Goal: Obtain resource: Obtain resource

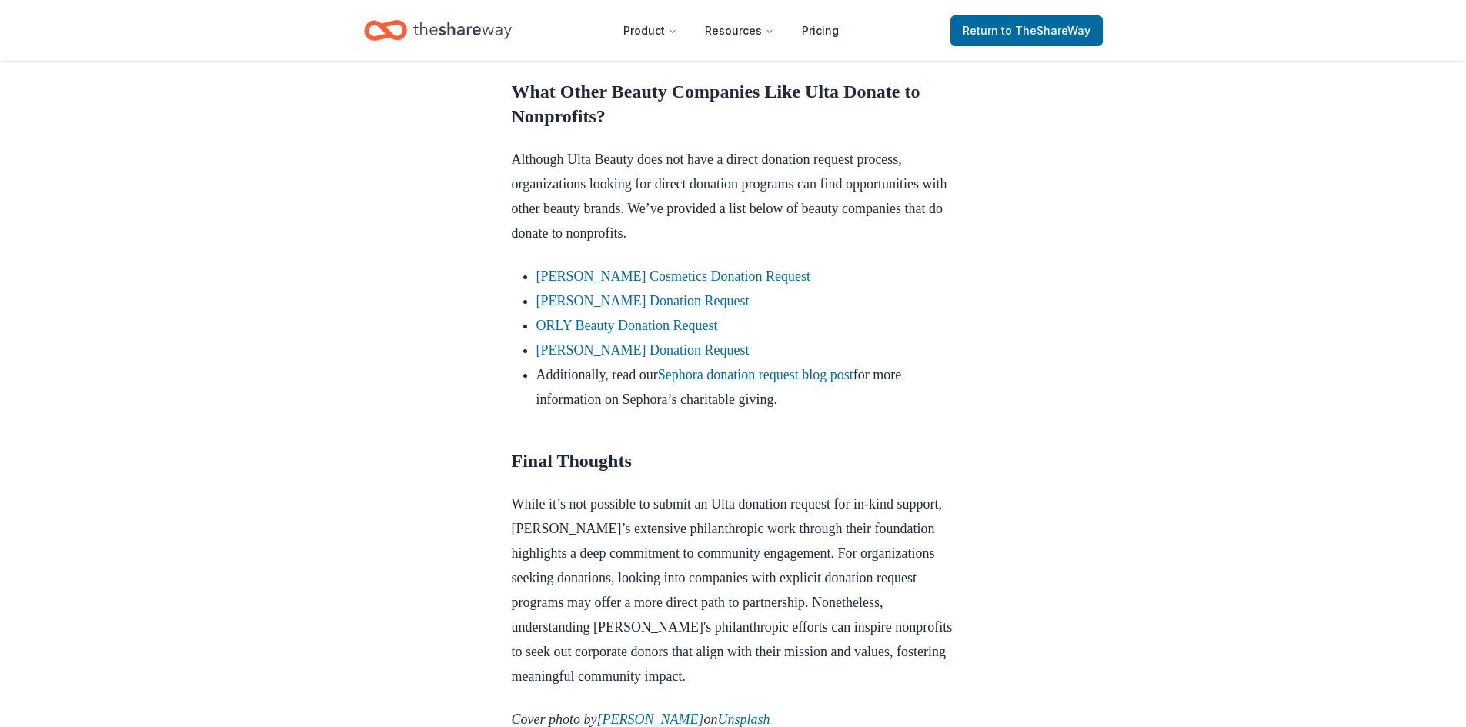
scroll to position [1308, 0]
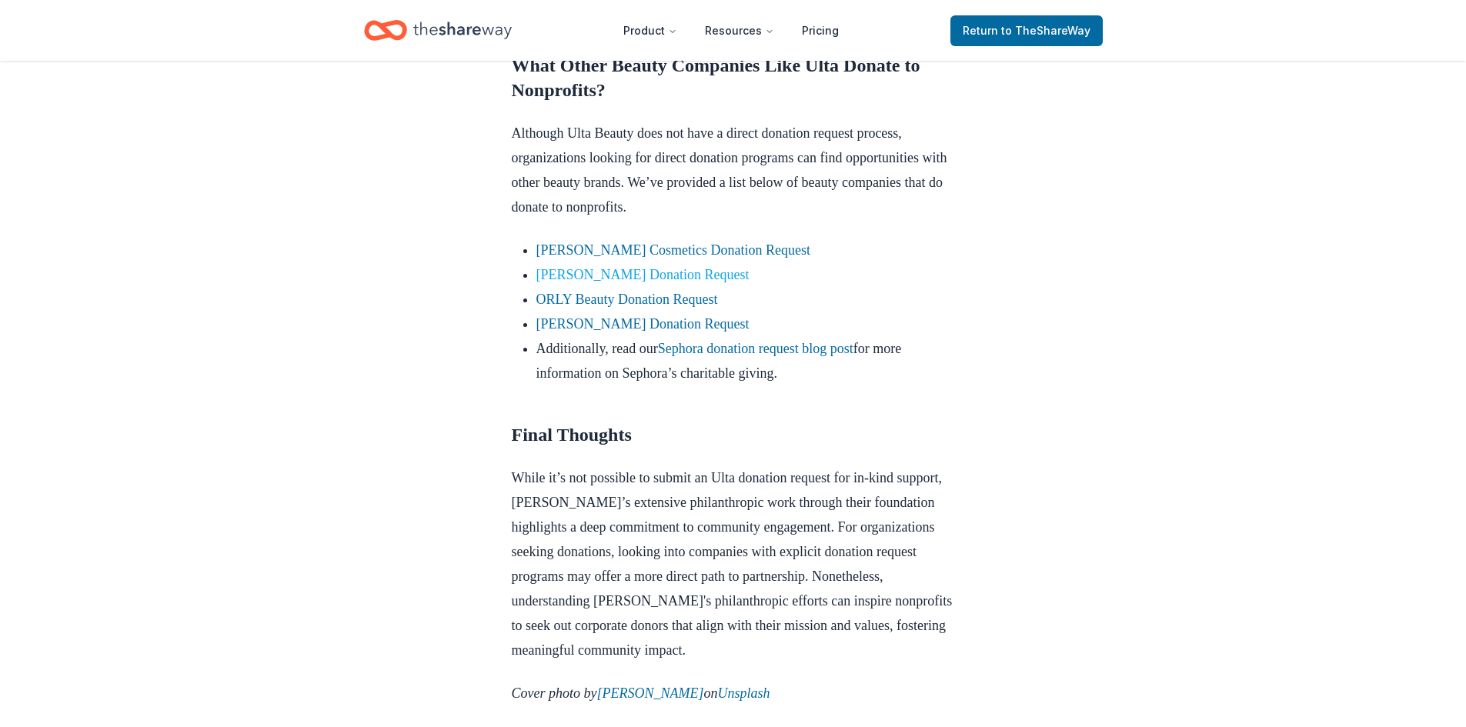
click at [582, 282] on link "[PERSON_NAME] Donation Request" at bounding box center [642, 274] width 213 height 15
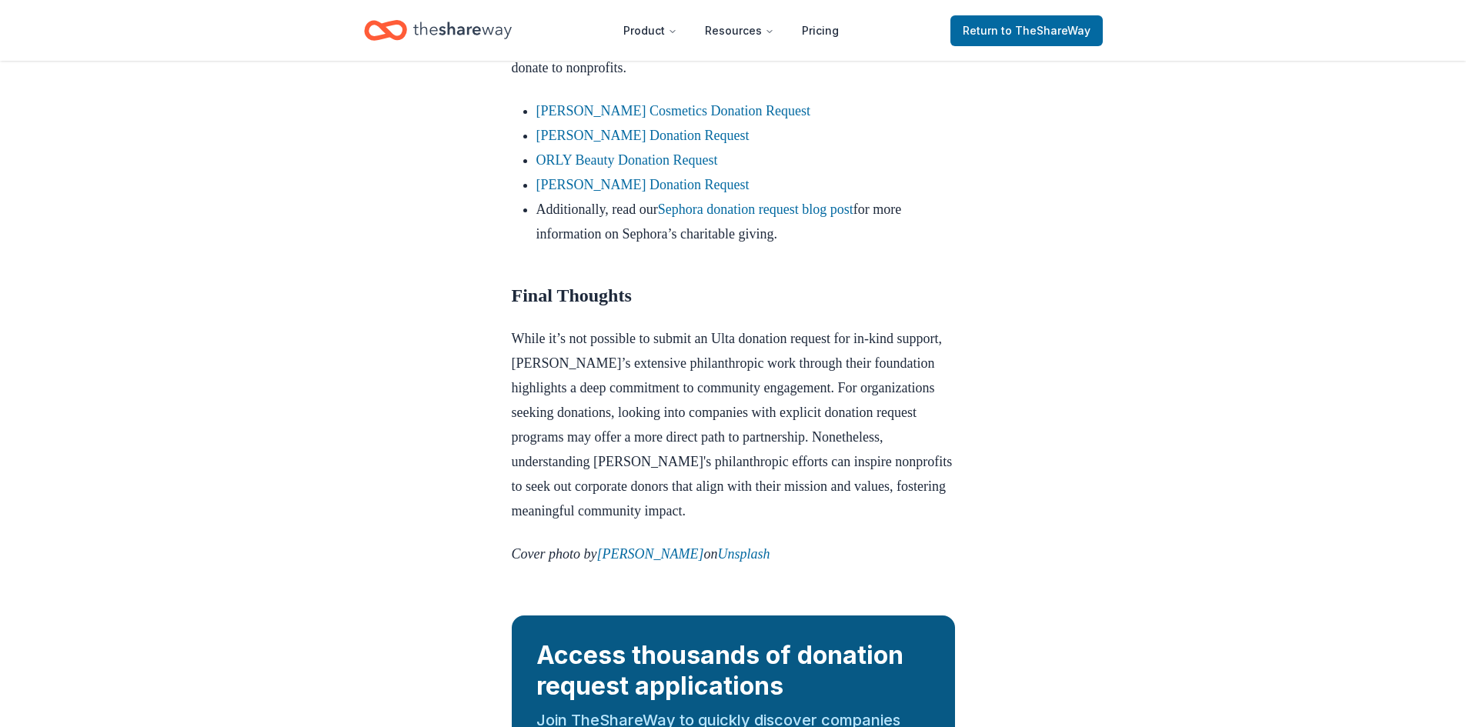
scroll to position [1462, 0]
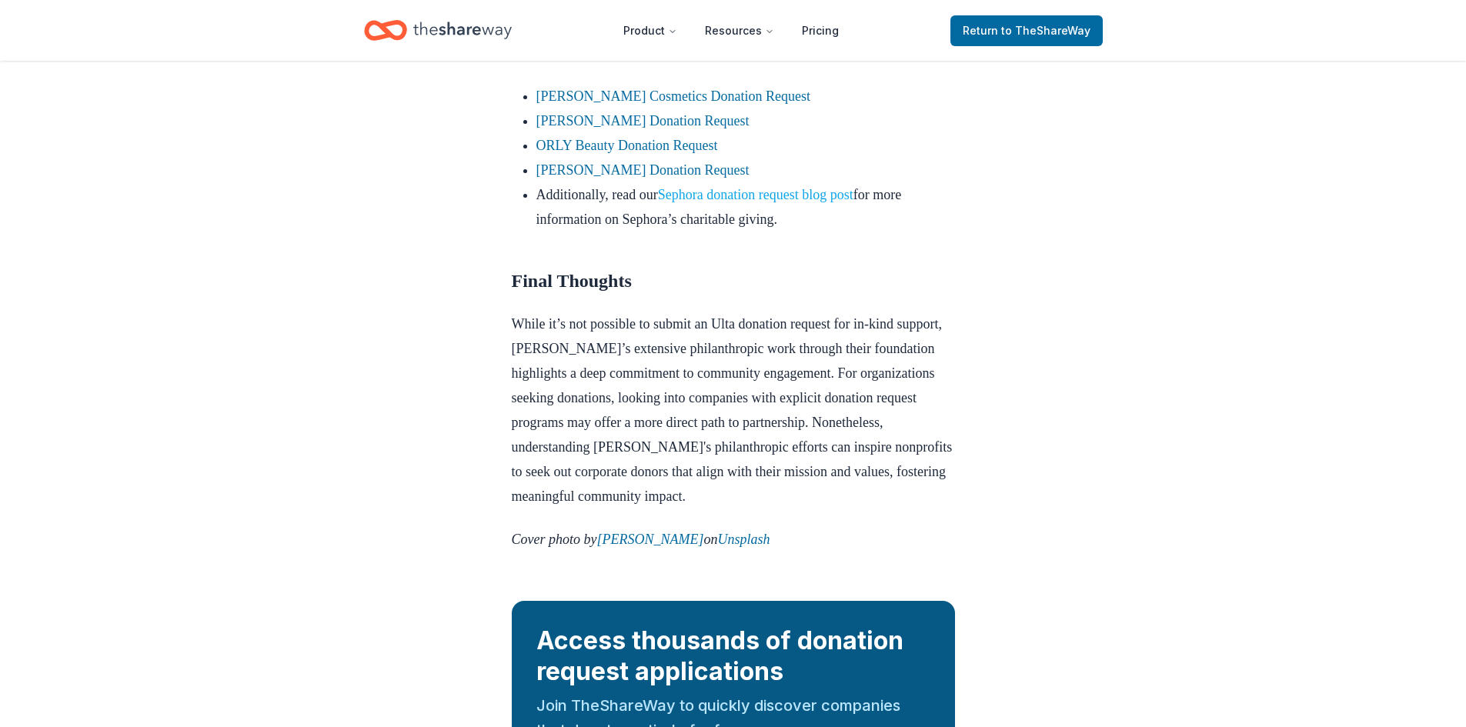
click at [746, 202] on link "Sephora donation request blog post" at bounding box center [755, 194] width 195 height 15
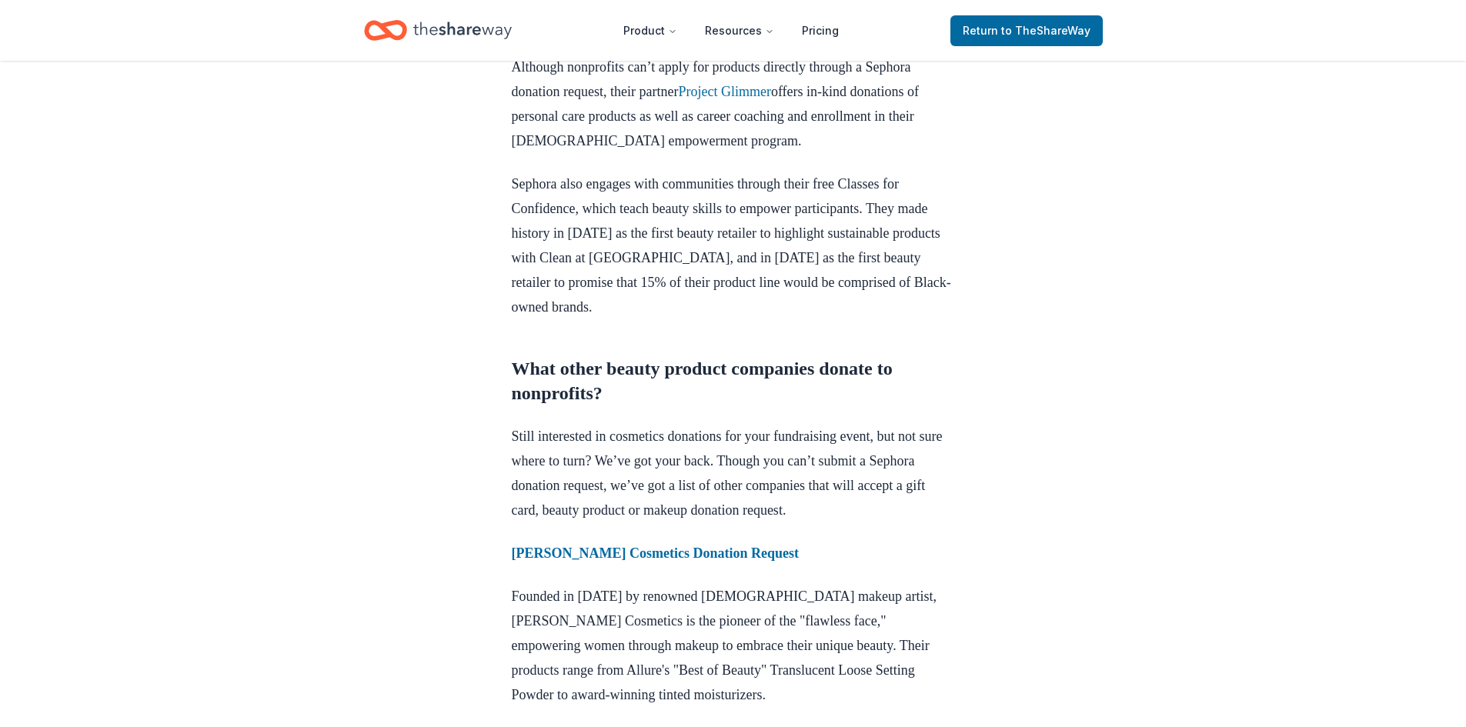
scroll to position [769, 0]
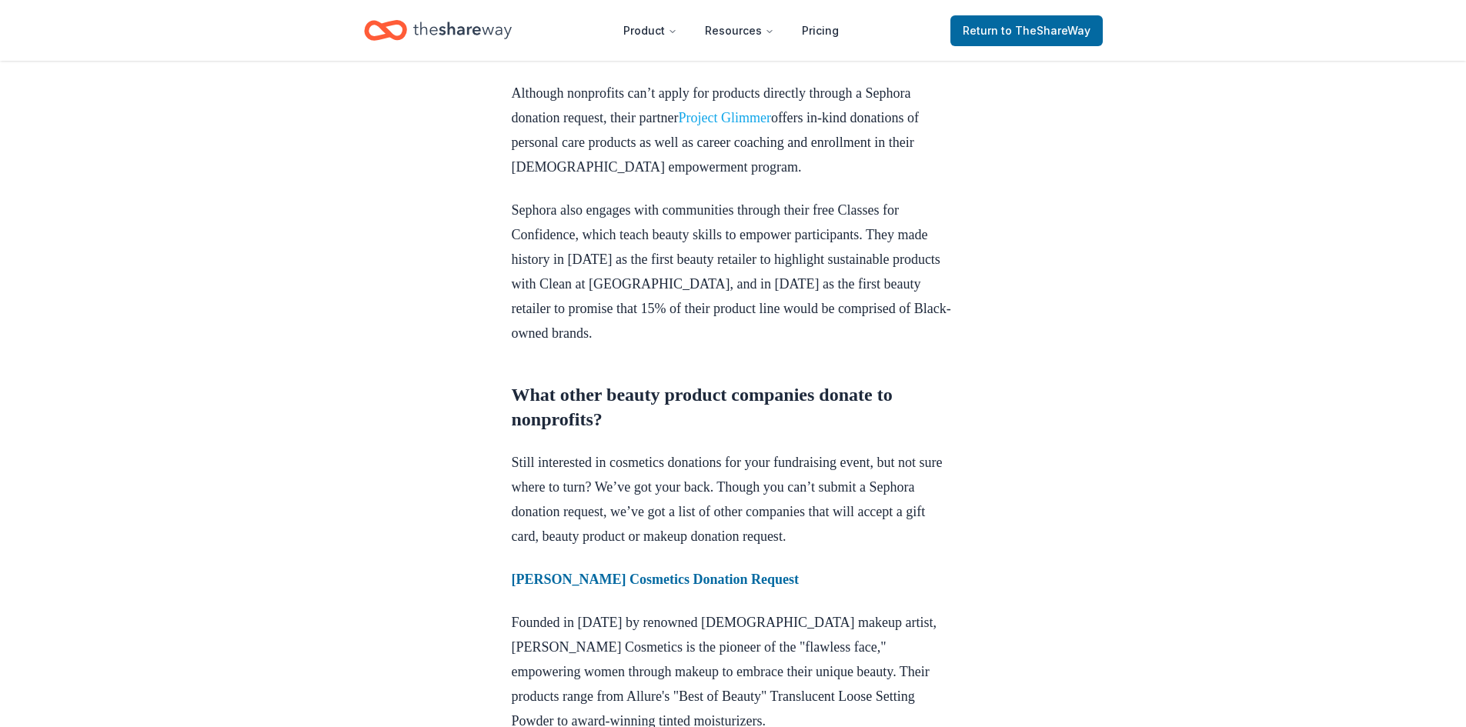
click at [737, 125] on link "Project Glimmer" at bounding box center [724, 117] width 92 height 15
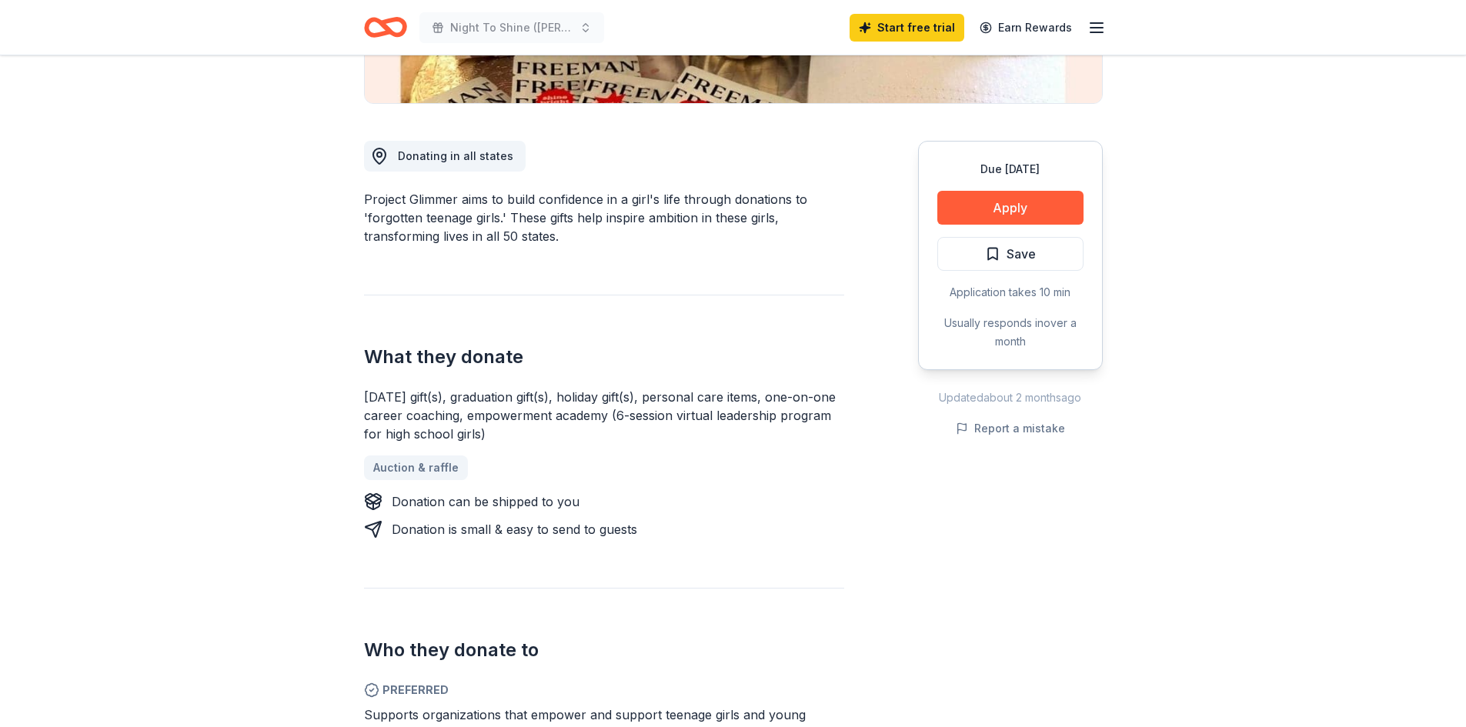
scroll to position [385, 0]
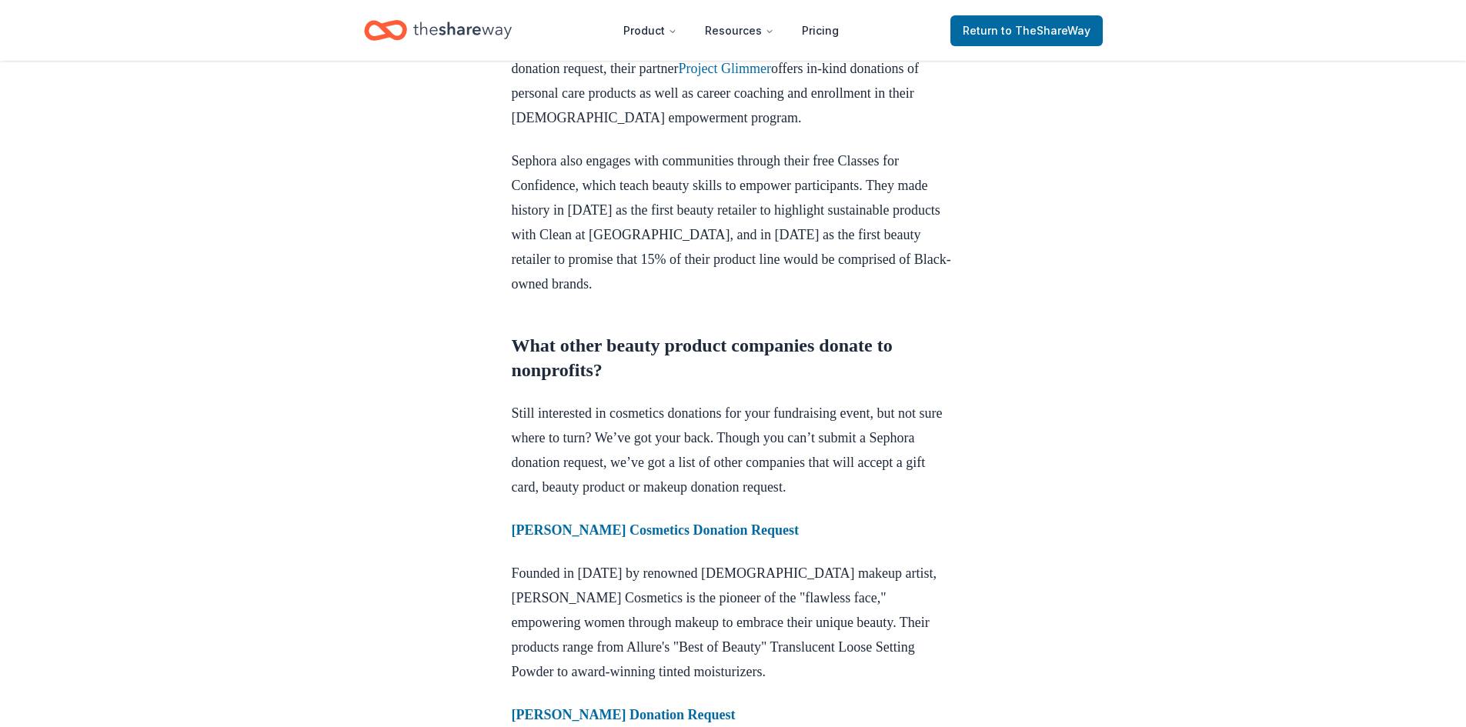
scroll to position [1000, 0]
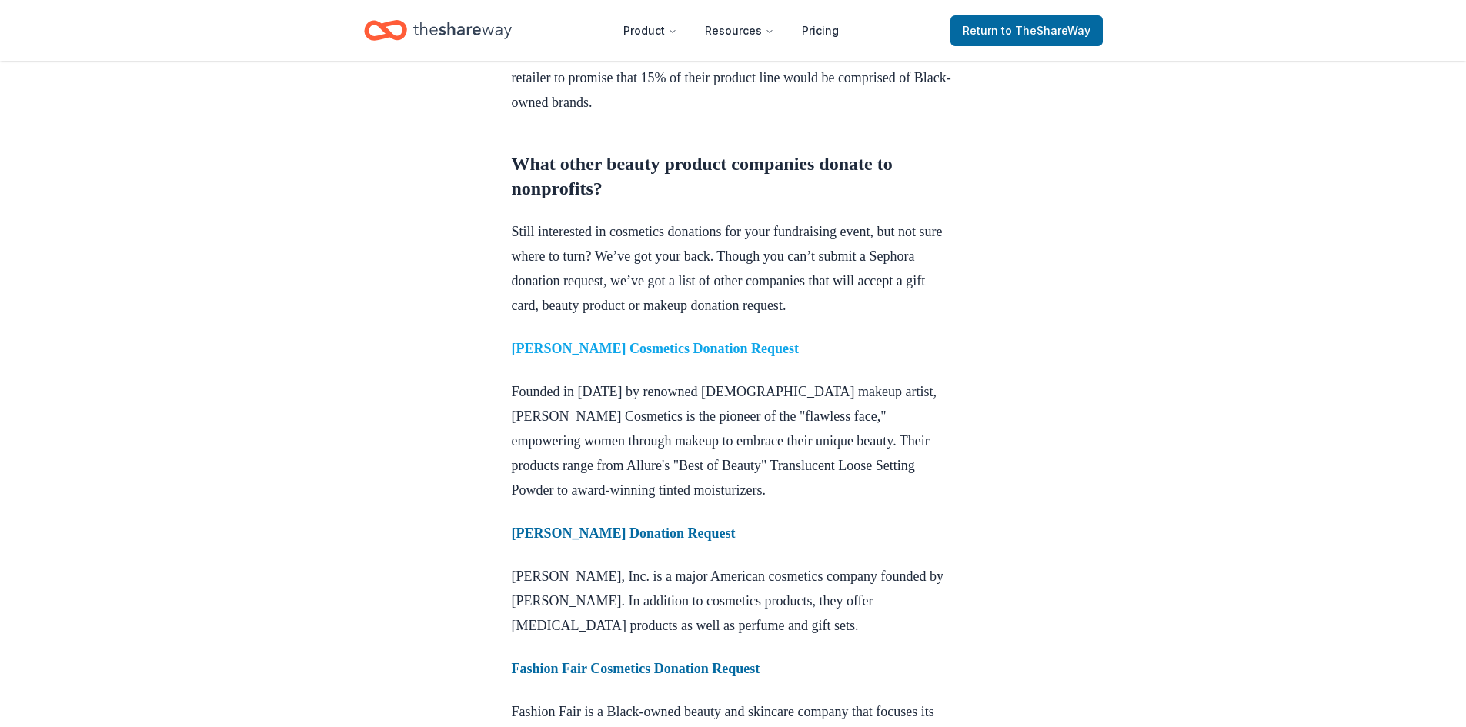
click at [676, 356] on strong "Laura Mercier Cosmetics Donation Request" at bounding box center [655, 348] width 287 height 15
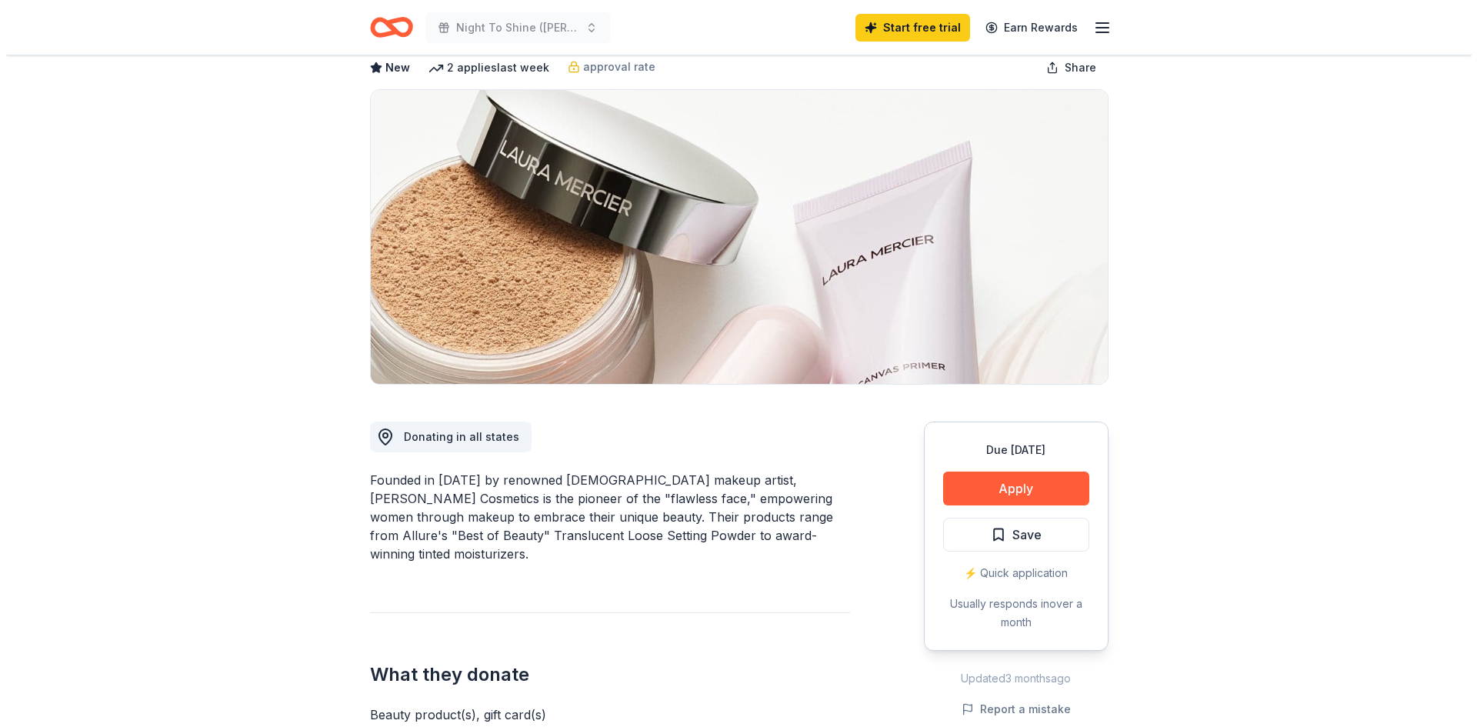
scroll to position [77, 0]
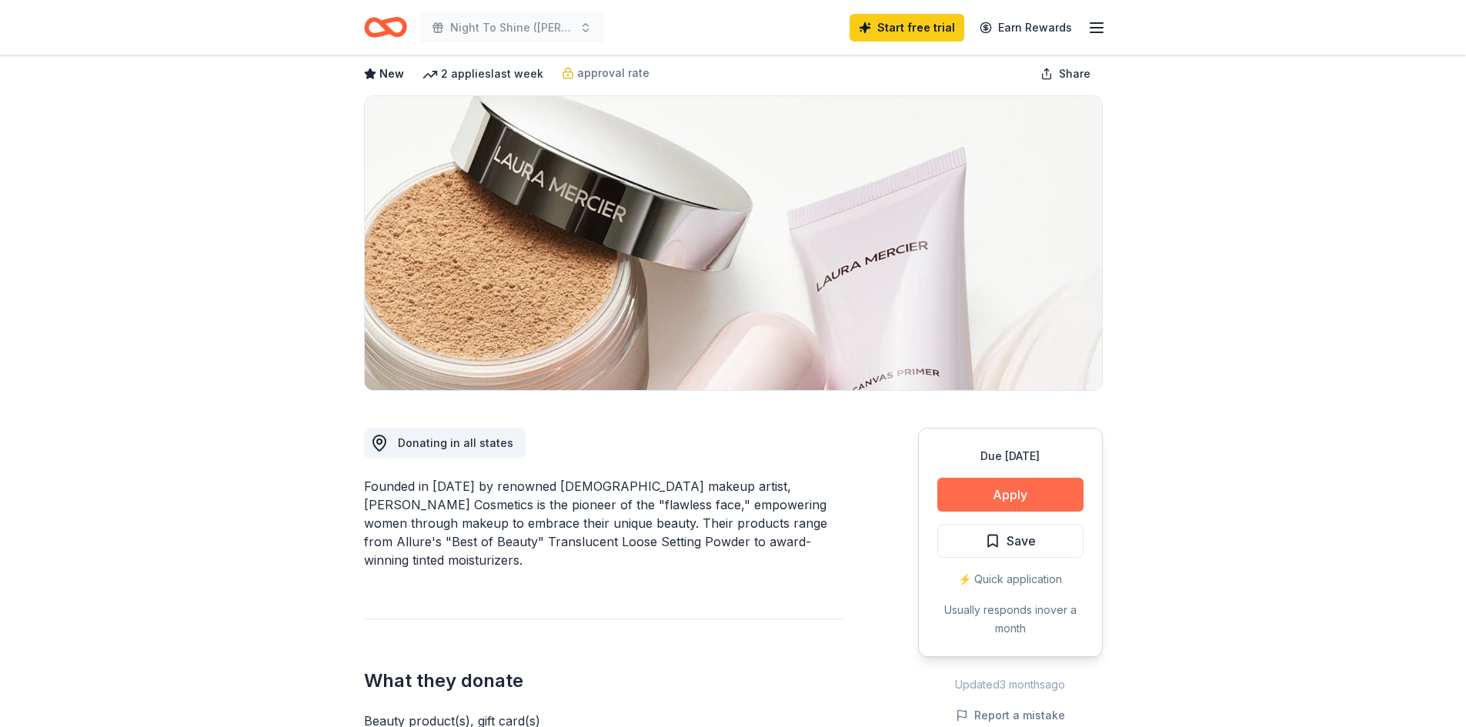
click at [988, 499] on button "Apply" at bounding box center [1010, 495] width 146 height 34
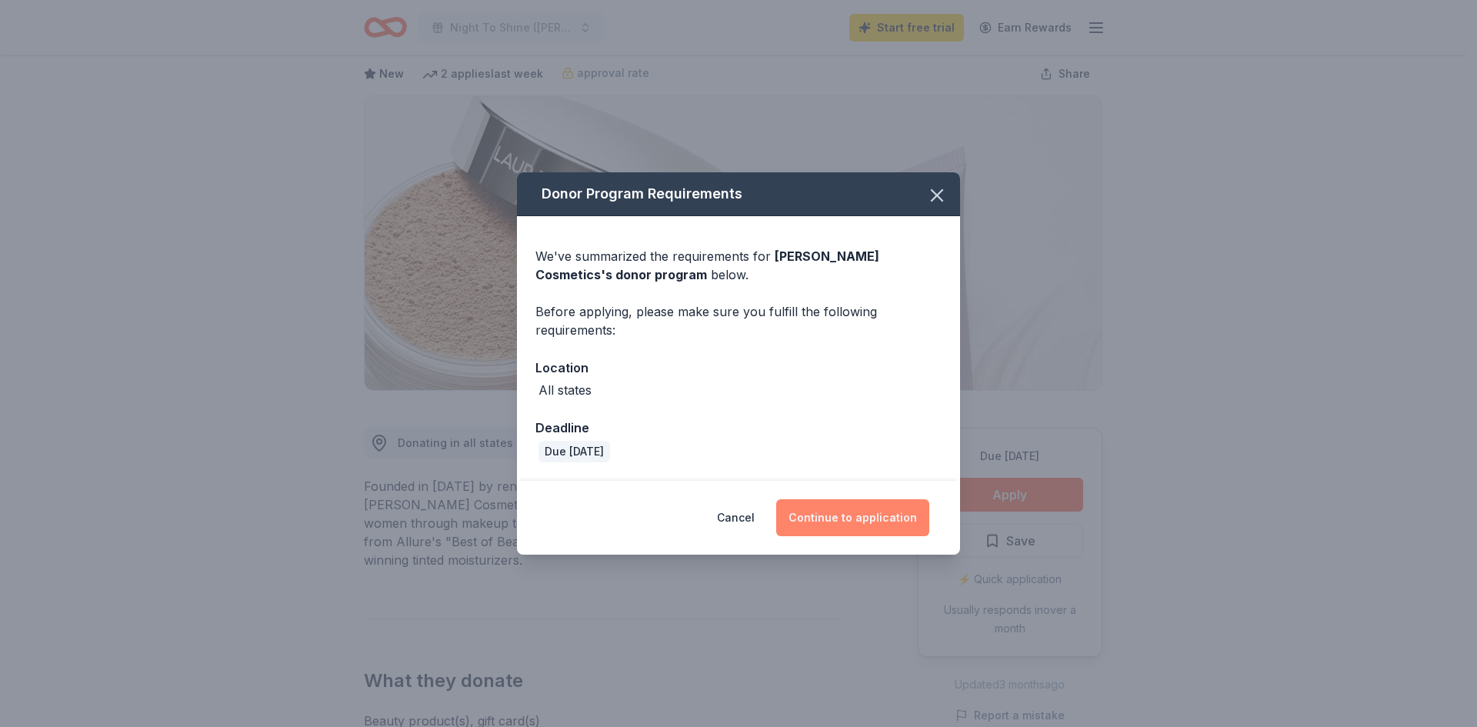
click at [859, 522] on button "Continue to application" at bounding box center [852, 517] width 153 height 37
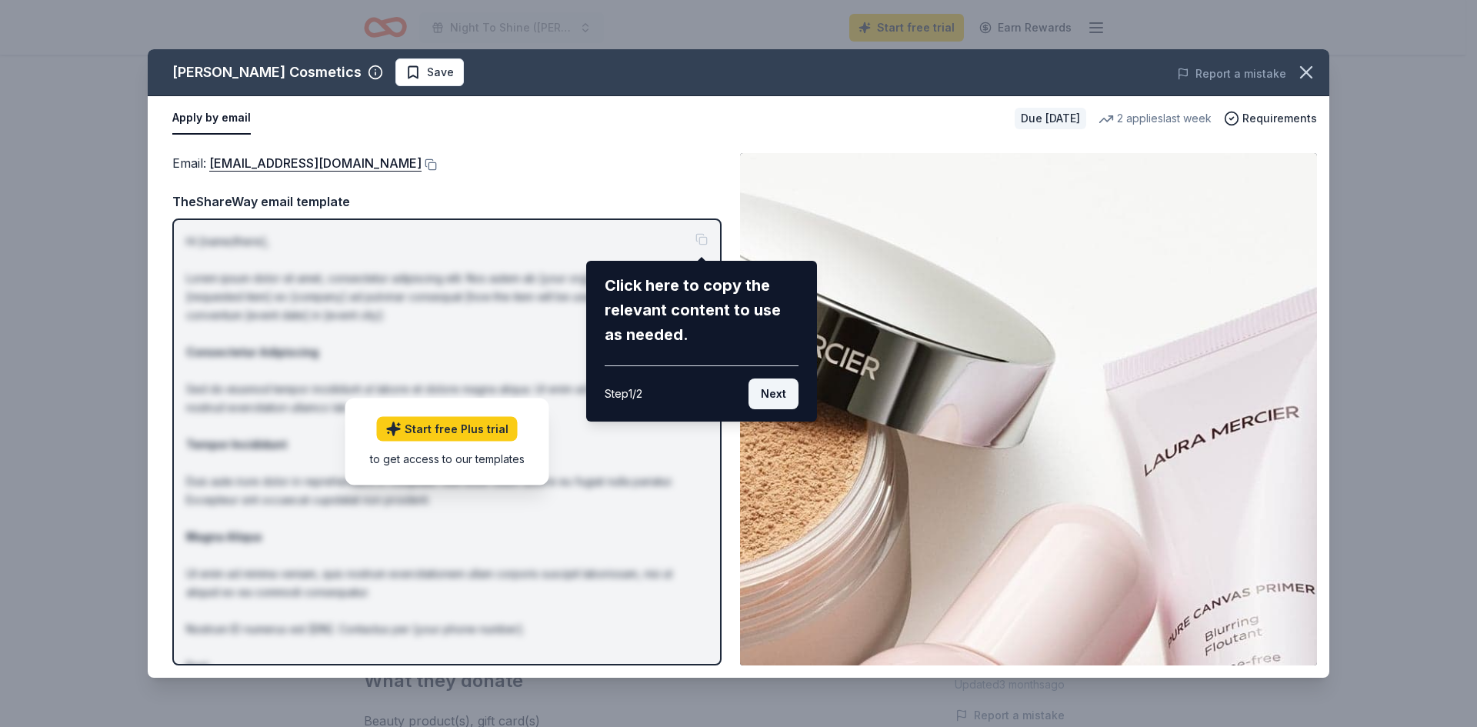
click at [776, 395] on button "Next" at bounding box center [774, 394] width 50 height 31
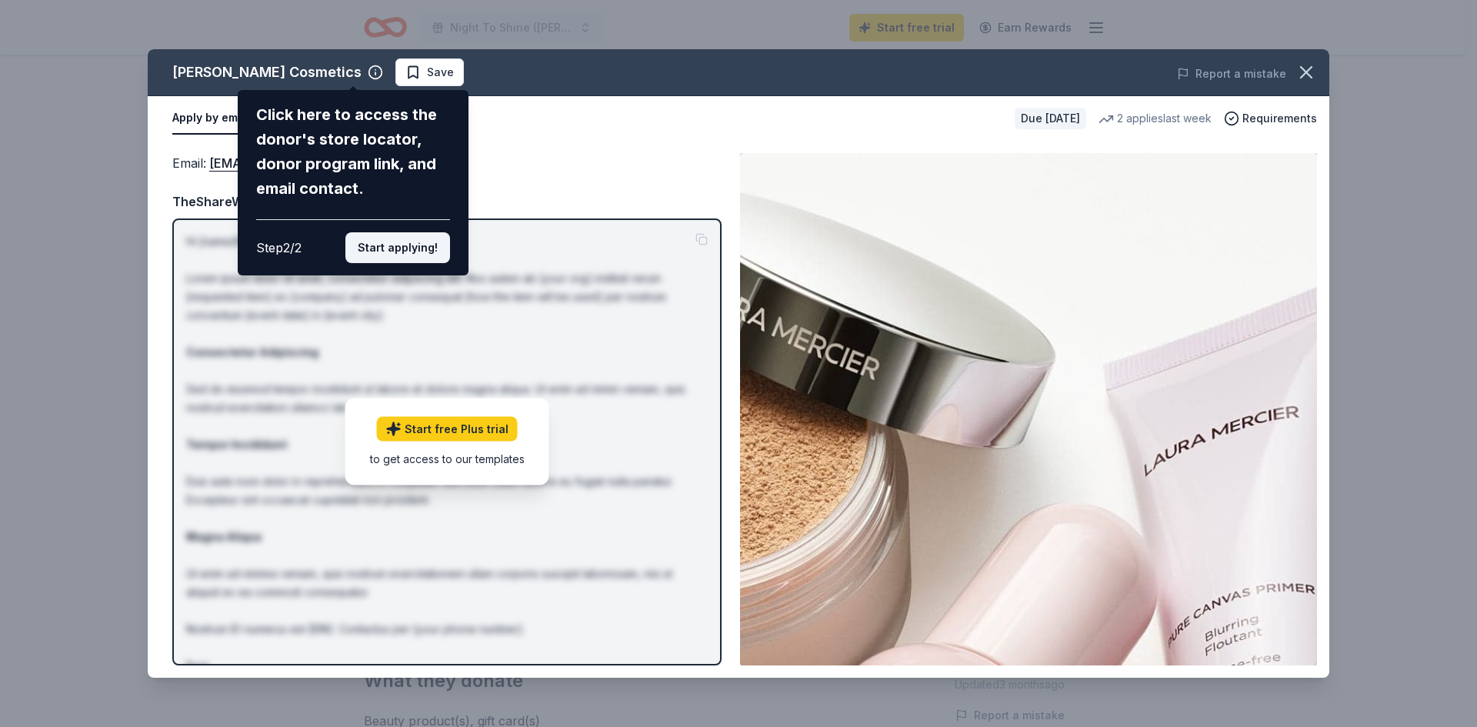
click at [414, 244] on button "Start applying!" at bounding box center [397, 247] width 105 height 31
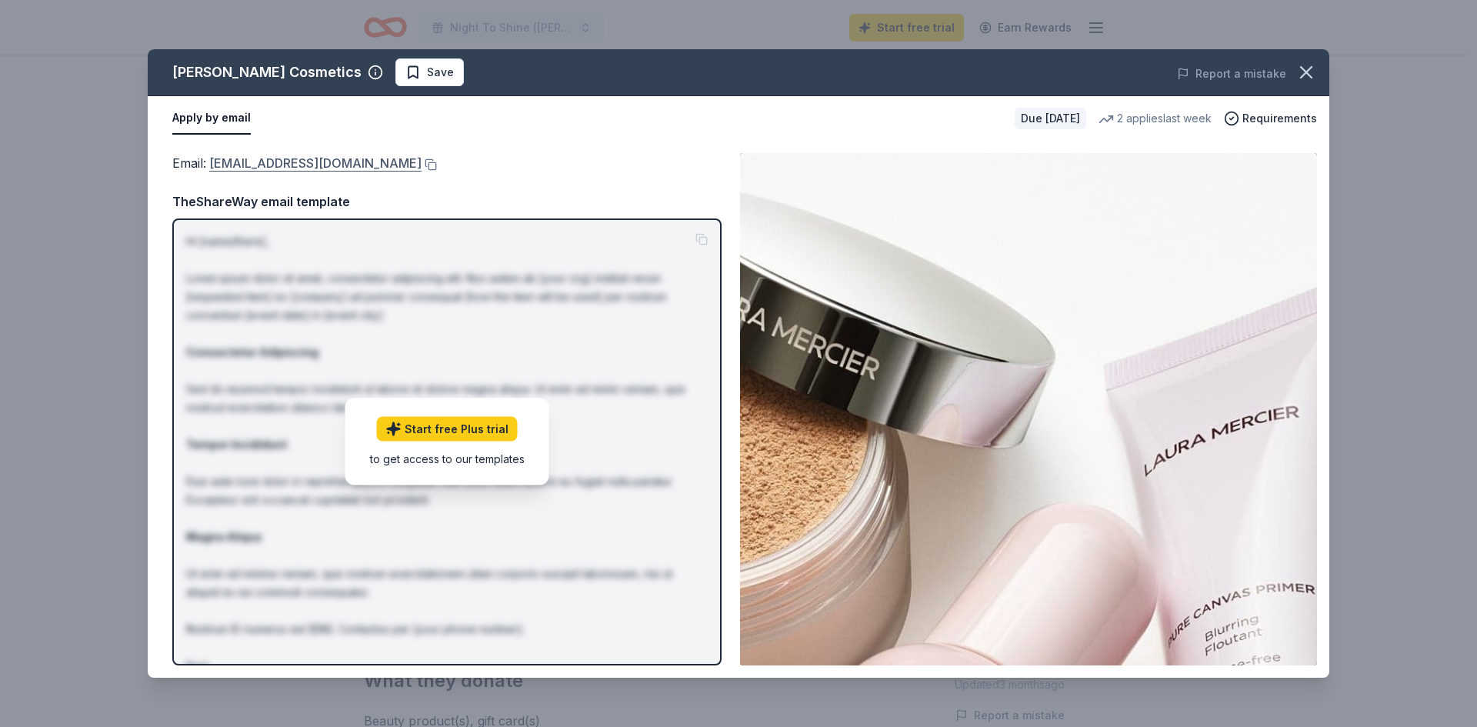
click at [334, 166] on link "contact_us@lauramercier.com" at bounding box center [315, 163] width 212 height 20
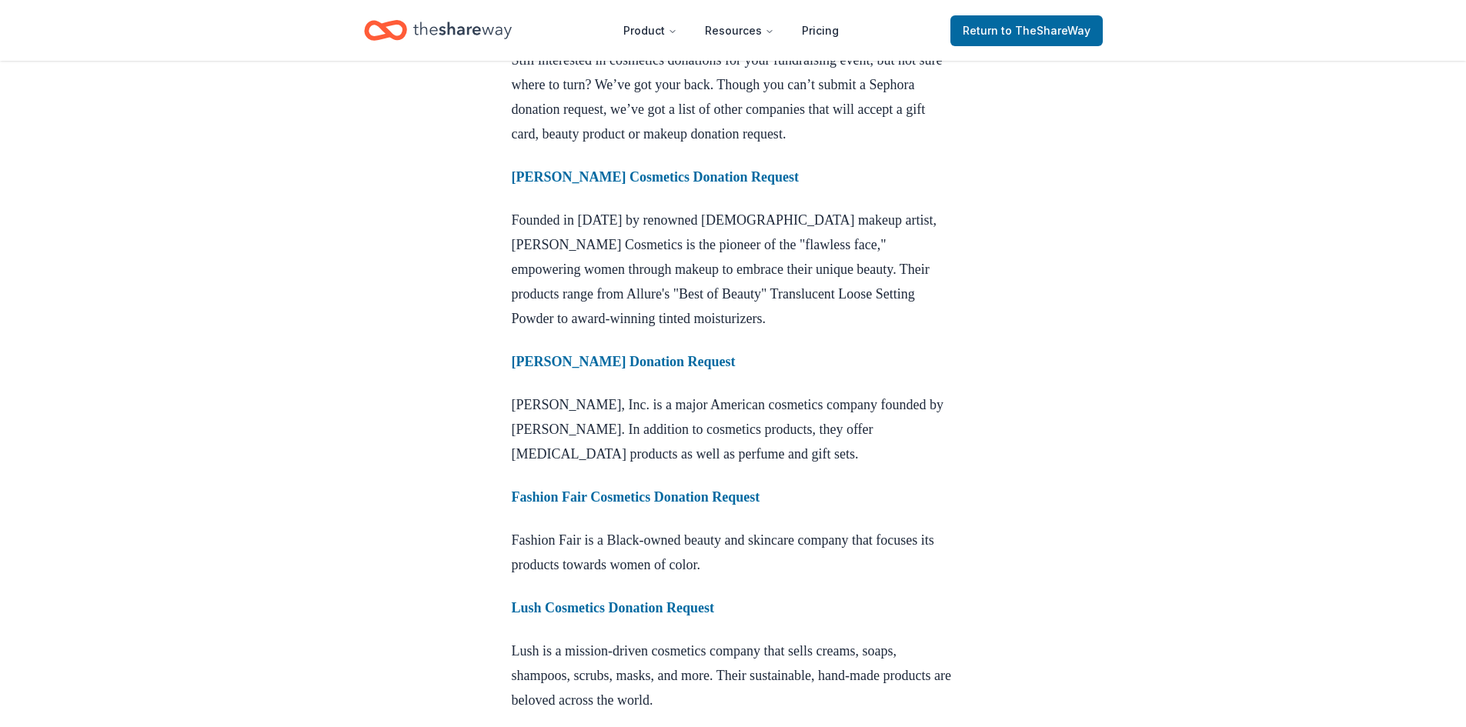
scroll to position [1231, 0]
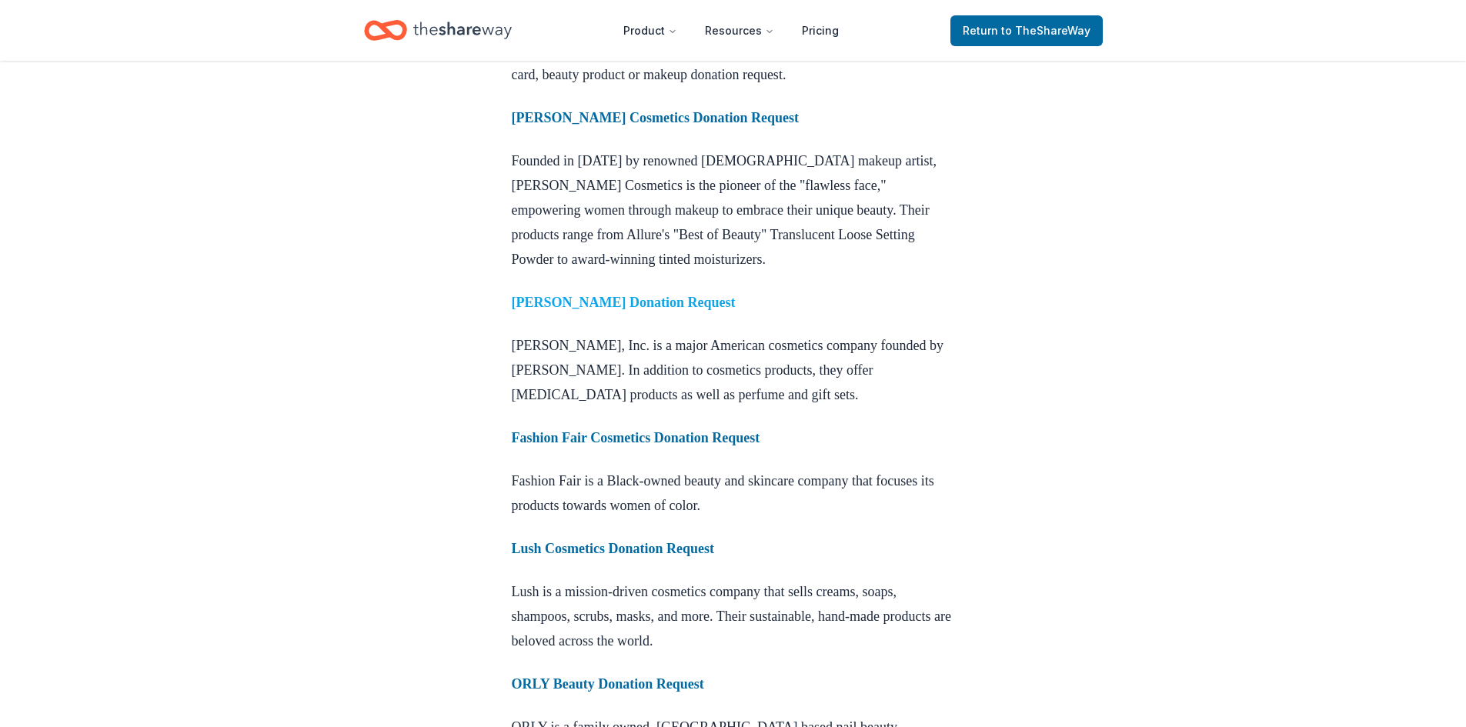
click at [663, 310] on strong "[PERSON_NAME] Donation Request" at bounding box center [624, 302] width 224 height 15
